Goal: Check status

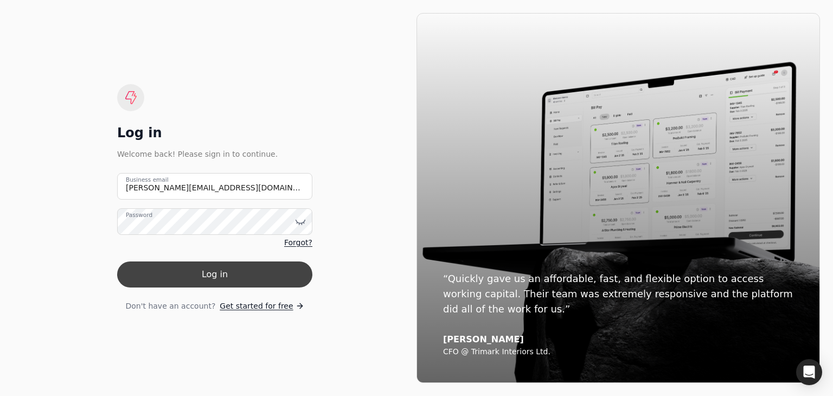
click at [213, 278] on font "Log in" at bounding box center [215, 274] width 26 height 10
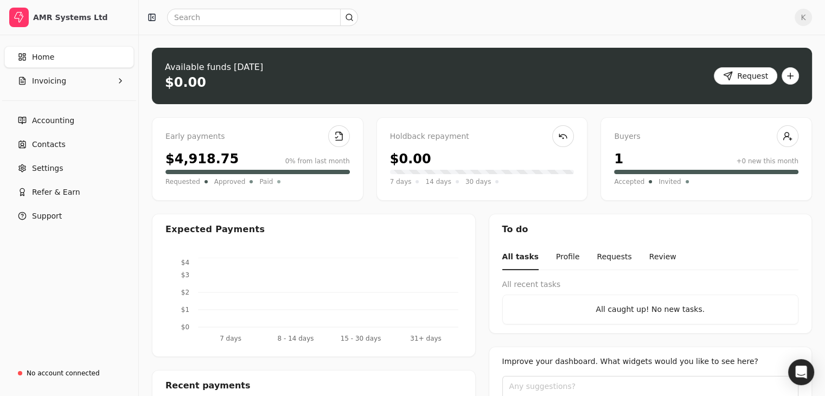
click at [242, 141] on div "Early payments" at bounding box center [257, 137] width 184 height 12
click at [203, 160] on div "$4,918.75" at bounding box center [201, 159] width 73 height 20
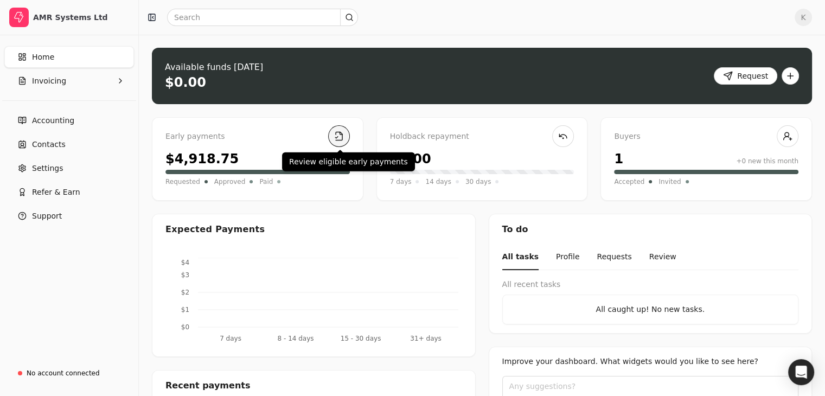
click at [339, 135] on link at bounding box center [339, 136] width 22 height 22
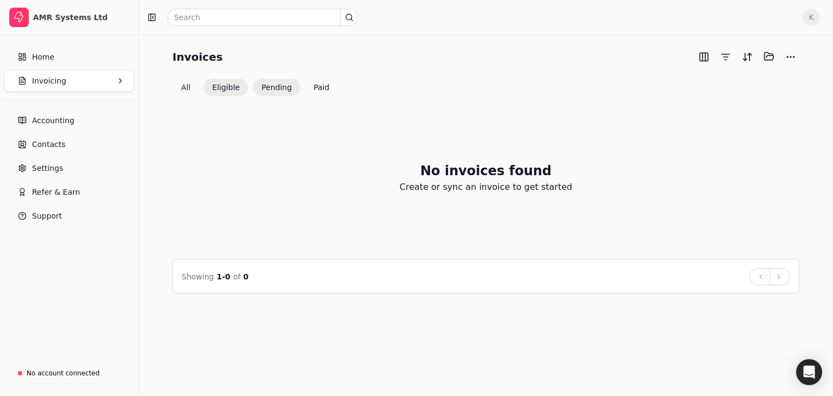
click at [253, 85] on button "Pending" at bounding box center [277, 87] width 48 height 17
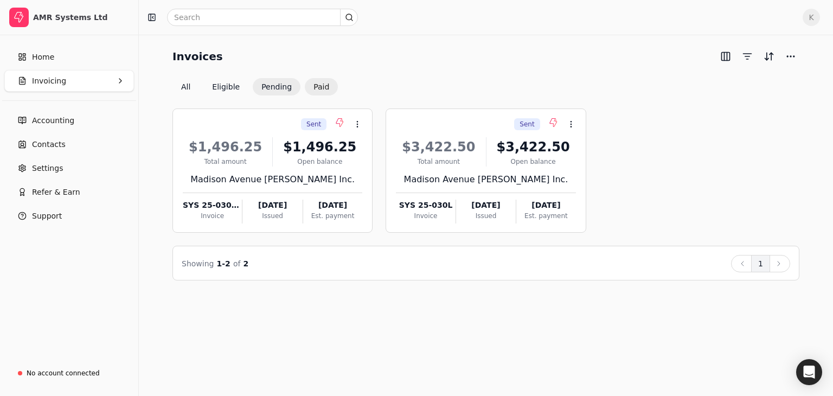
click at [323, 81] on font "Paid" at bounding box center [322, 86] width 16 height 11
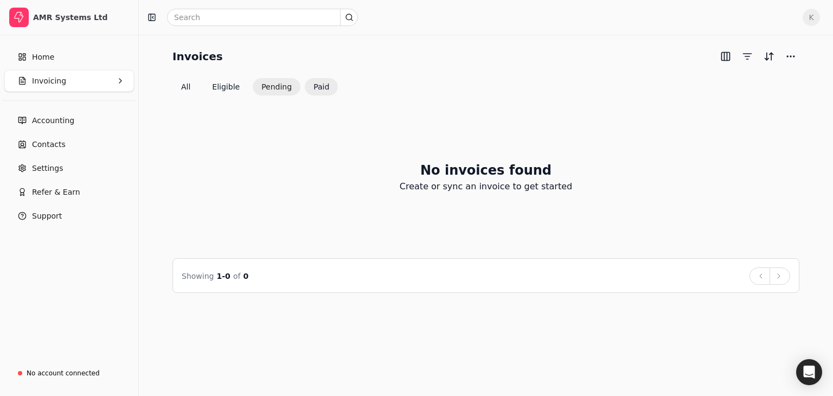
click at [268, 90] on button "Pending" at bounding box center [277, 86] width 48 height 17
